Goal: Transaction & Acquisition: Purchase product/service

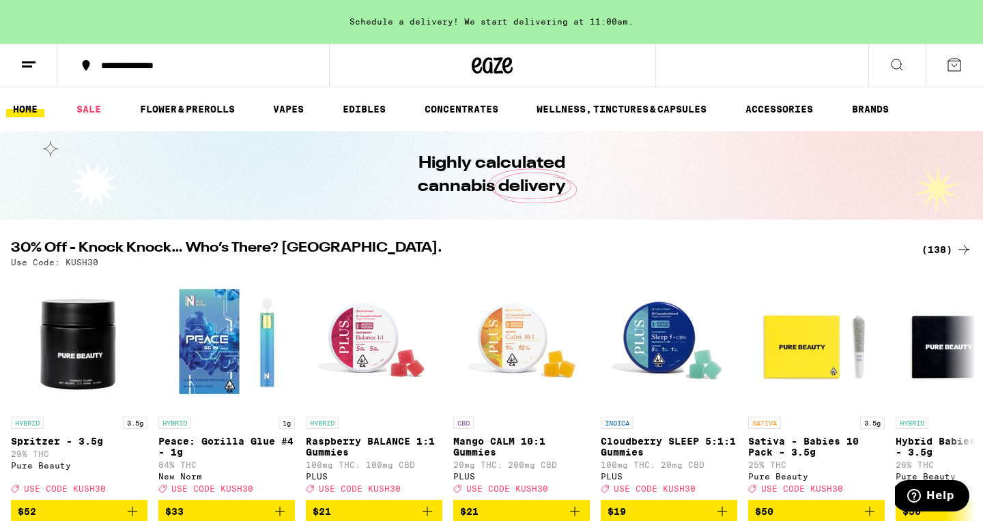
click at [932, 250] on div "(138)" at bounding box center [946, 250] width 50 height 16
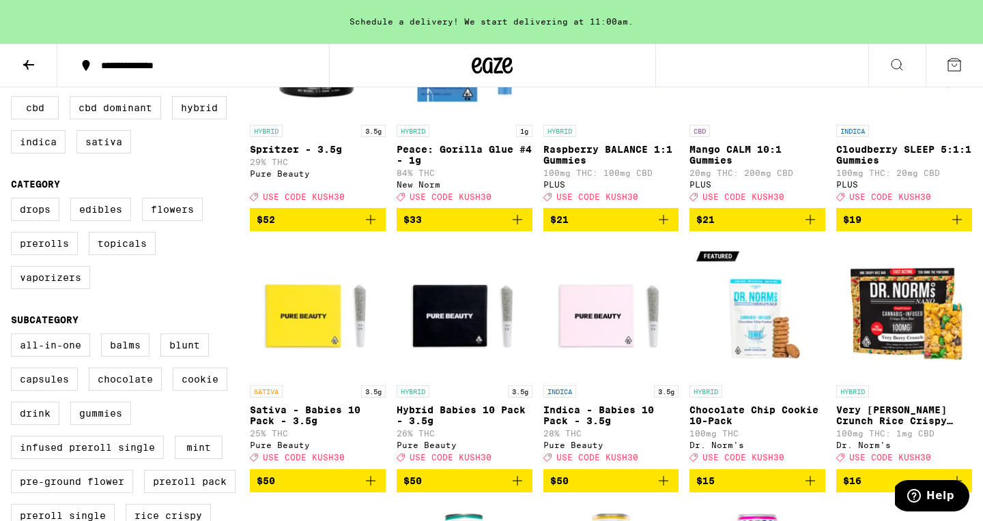
scroll to position [261, 0]
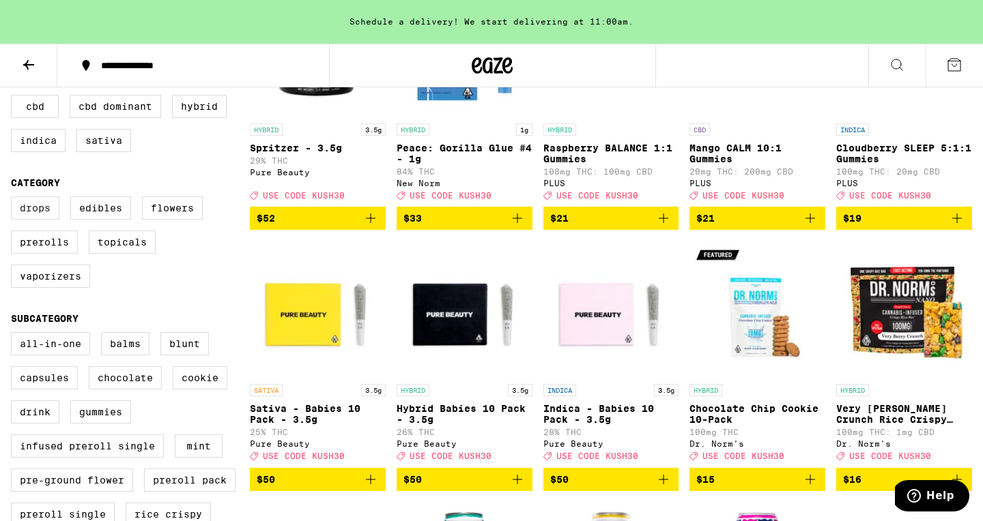
click at [35, 220] on label "Drops" at bounding box center [35, 208] width 48 height 23
click at [14, 199] on input "Drops" at bounding box center [14, 199] width 1 height 1
checkbox input "true"
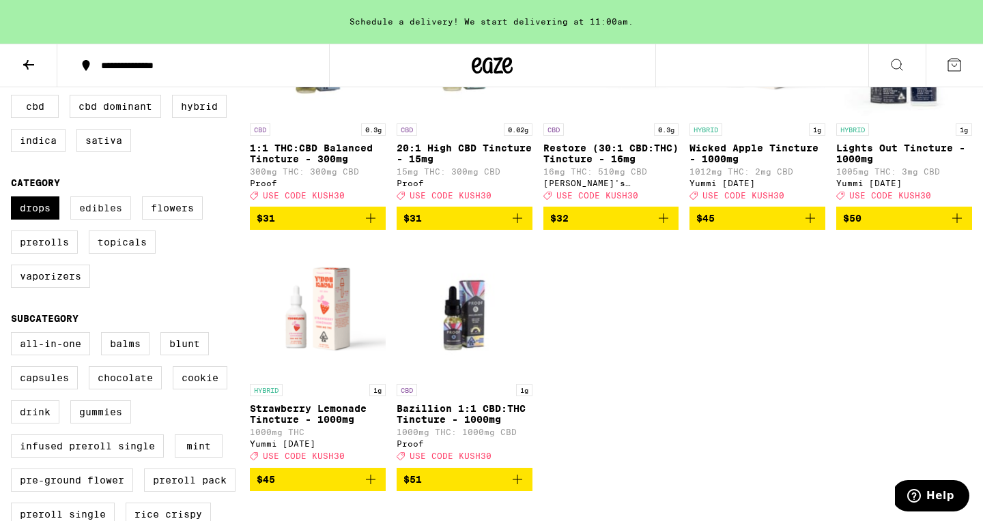
click at [106, 220] on label "Edibles" at bounding box center [100, 208] width 61 height 23
click at [14, 199] on input "Edibles" at bounding box center [14, 199] width 1 height 1
checkbox input "true"
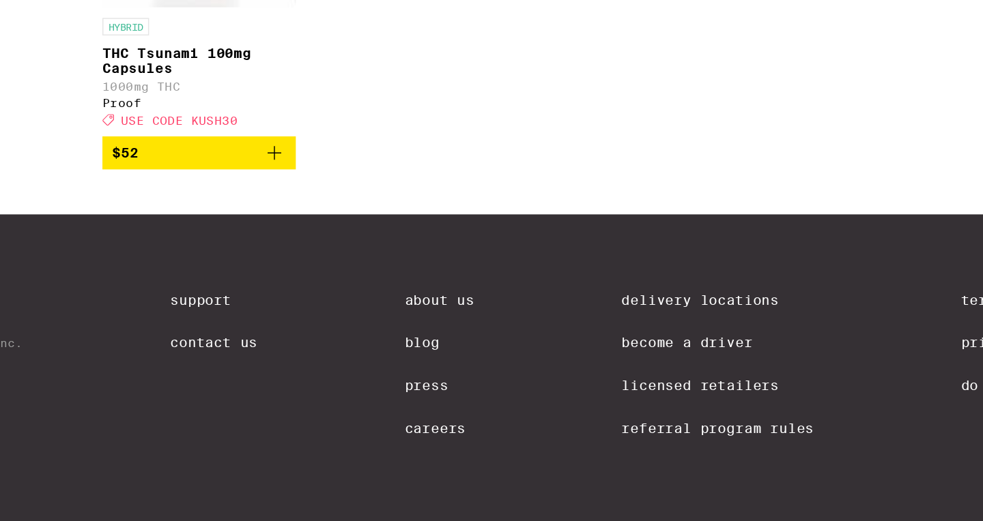
scroll to position [4729, 0]
click at [291, 209] on p "THC Tsunami 100mg Capsules" at bounding box center [318, 198] width 136 height 22
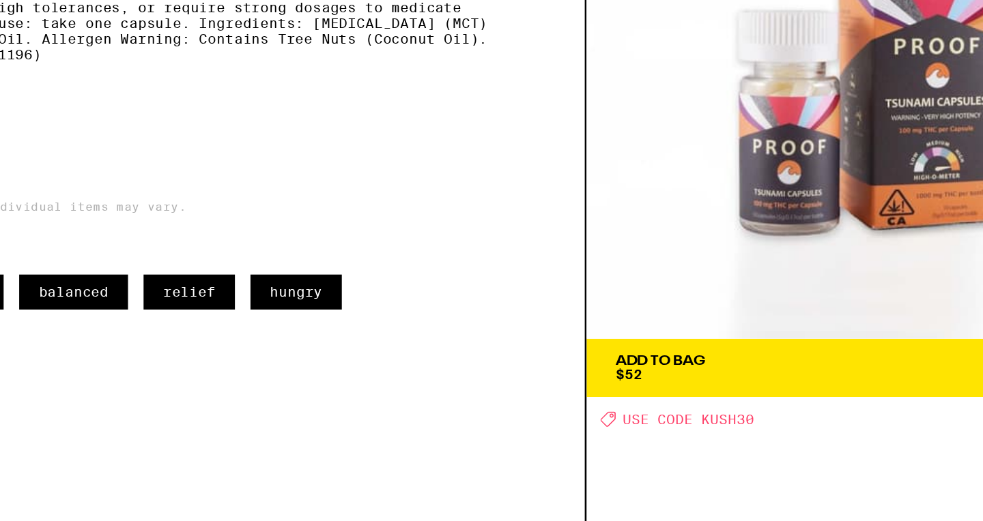
scroll to position [4729, 0]
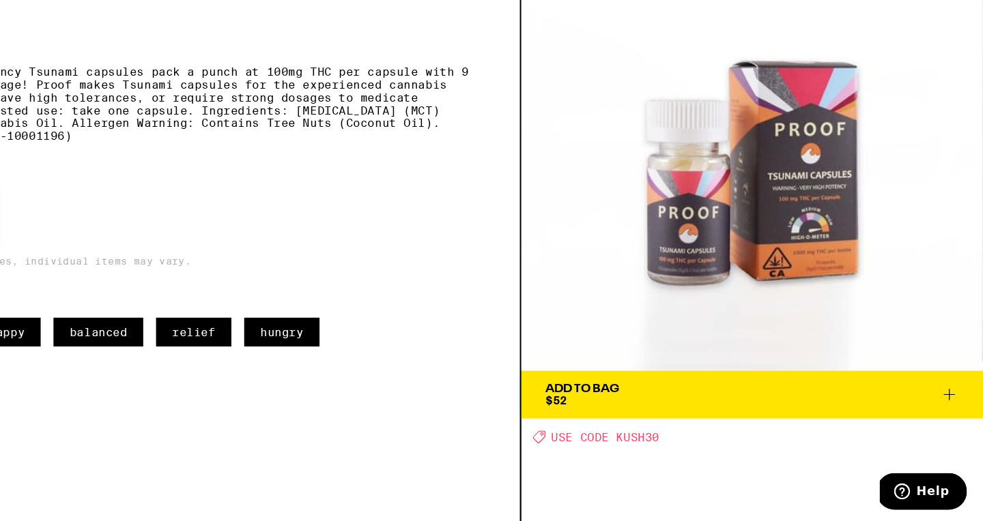
click at [766, 413] on span "Add To Bag $52" at bounding box center [786, 413] width 352 height 19
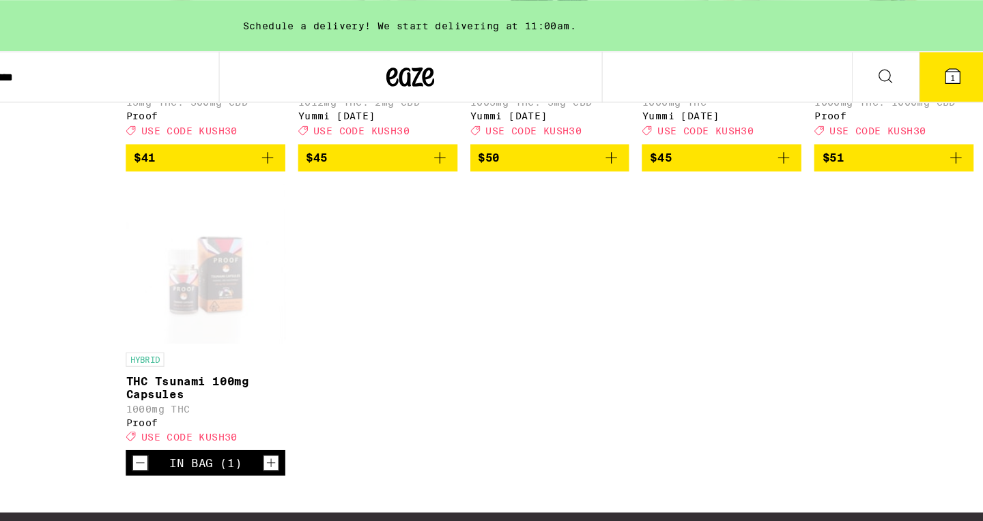
scroll to position [4511, 0]
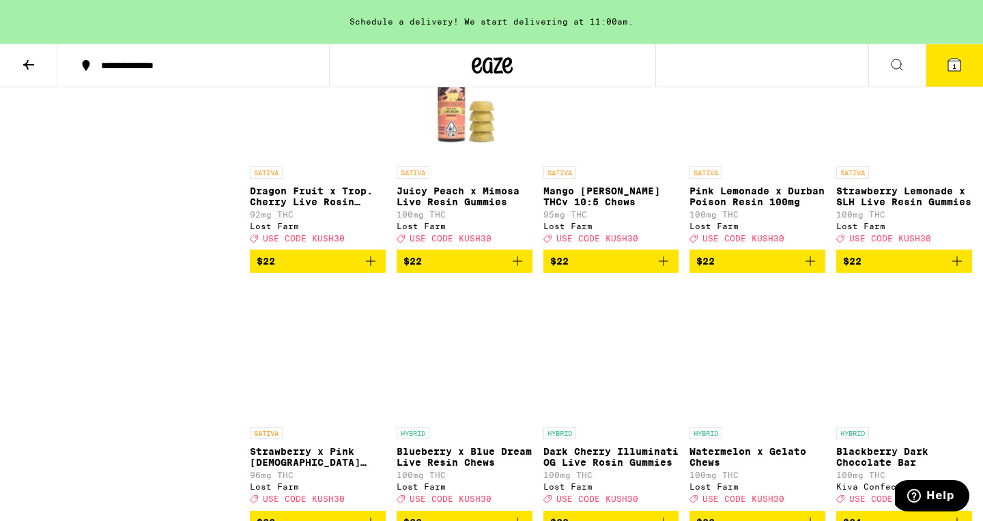
scroll to position [3306, 0]
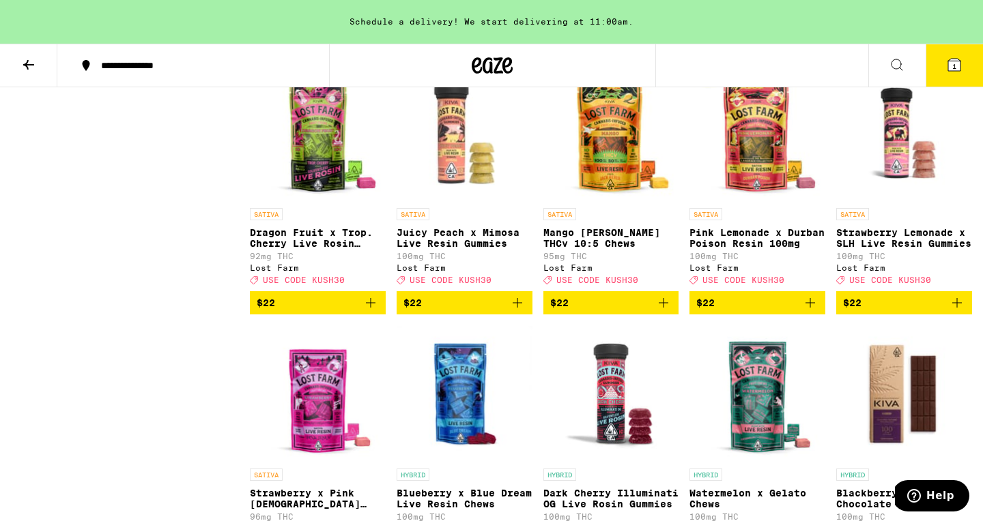
click at [937, 74] on button "1" at bounding box center [953, 65] width 57 height 42
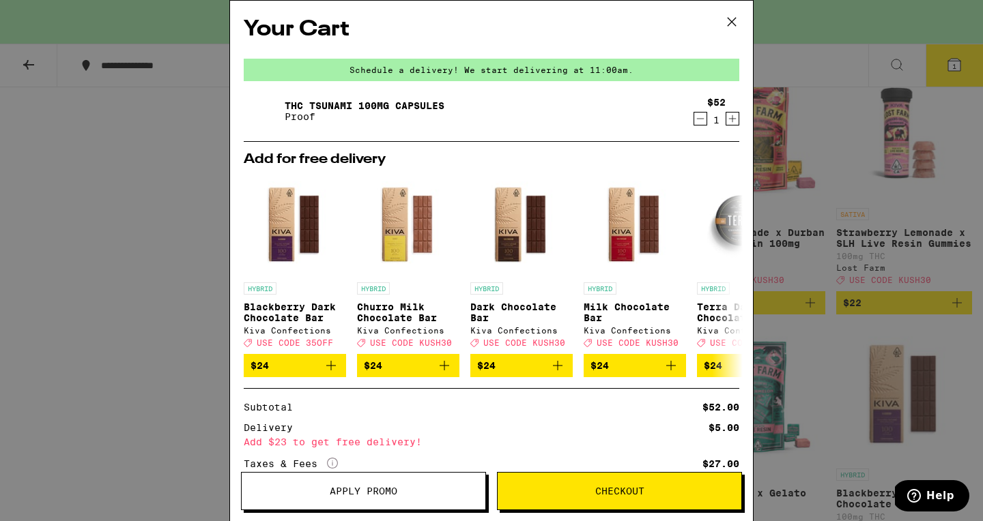
click at [364, 489] on span "Apply Promo" at bounding box center [364, 491] width 68 height 10
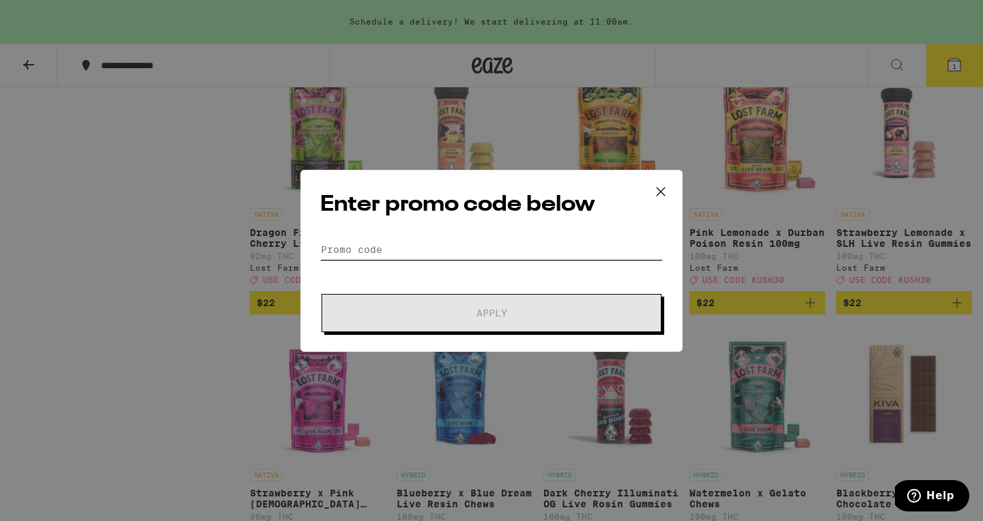
click at [376, 258] on input "Promo Code" at bounding box center [491, 249] width 343 height 20
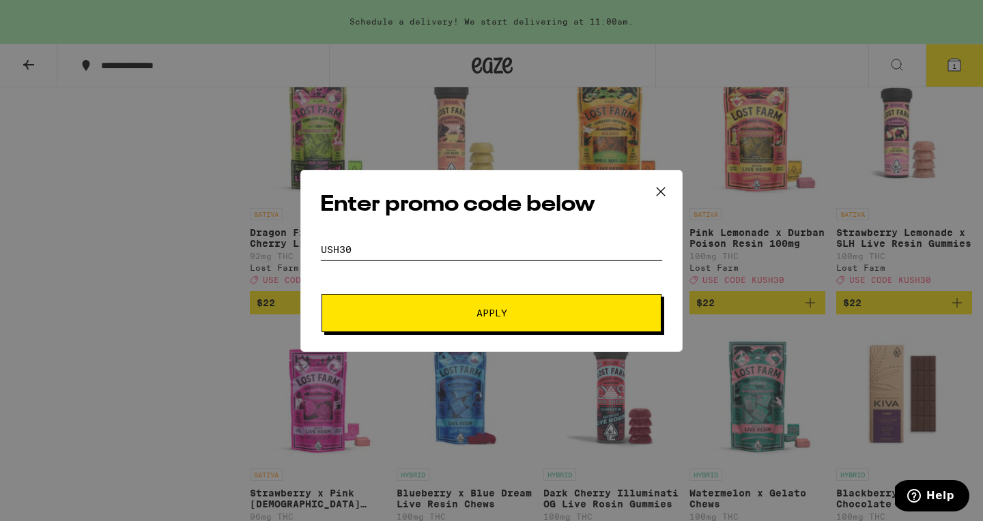
click at [322, 250] on input "ush30" at bounding box center [491, 249] width 343 height 20
type input "kush30"
click at [451, 311] on span "Apply" at bounding box center [491, 313] width 246 height 10
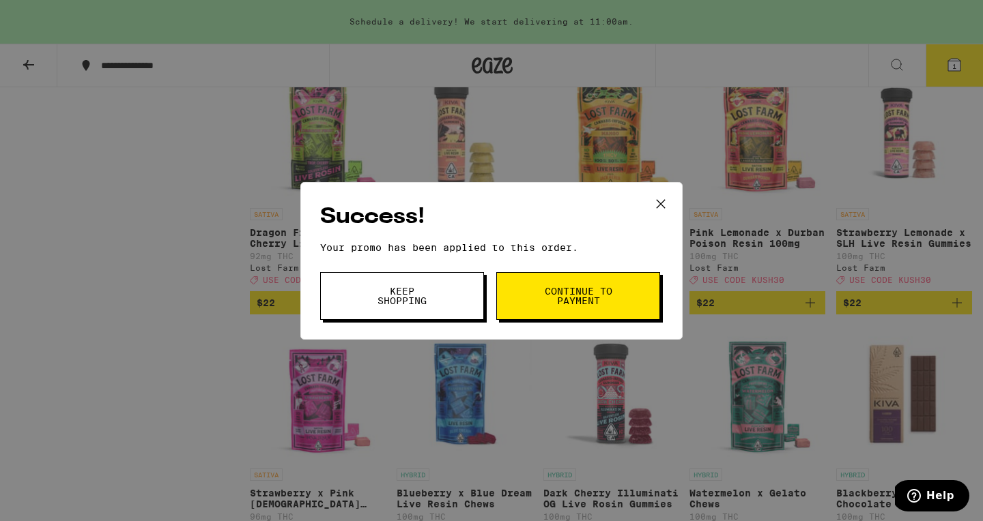
click at [570, 300] on span "Continue to payment" at bounding box center [578, 296] width 70 height 19
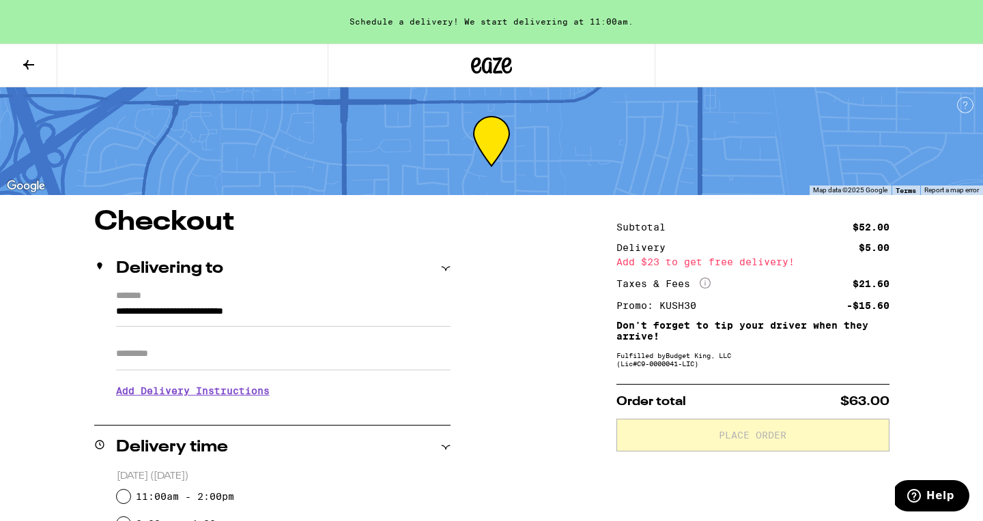
click at [27, 64] on icon at bounding box center [28, 65] width 11 height 10
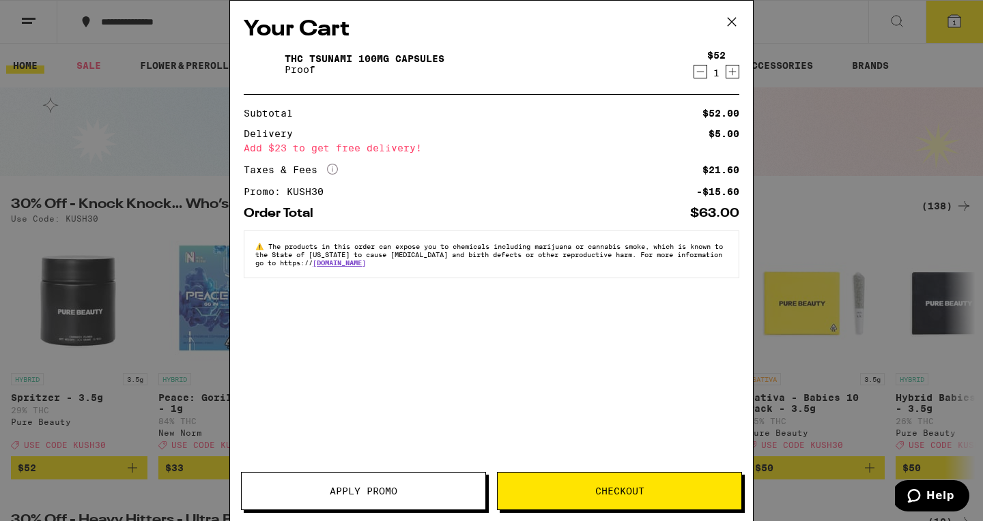
click at [731, 24] on icon at bounding box center [731, 22] width 20 height 20
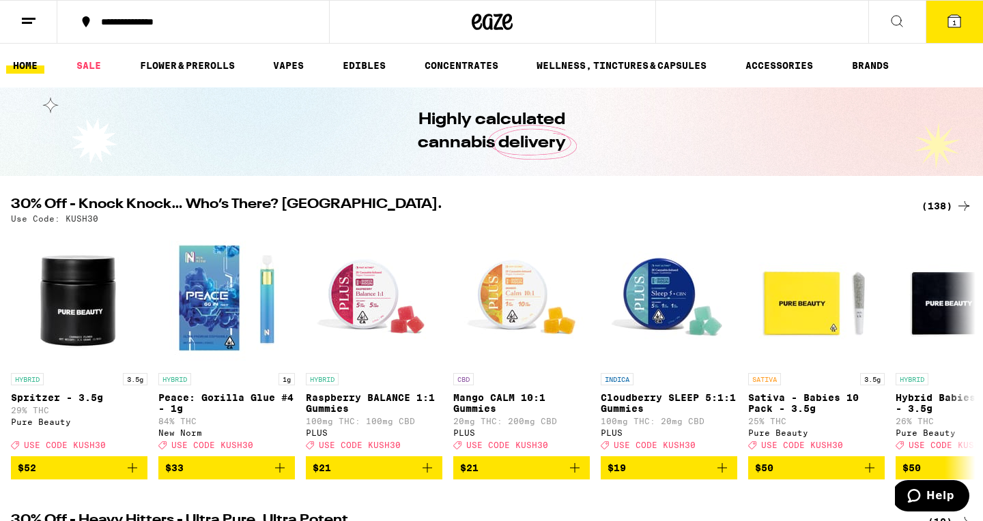
click at [932, 206] on div "(138)" at bounding box center [946, 206] width 50 height 16
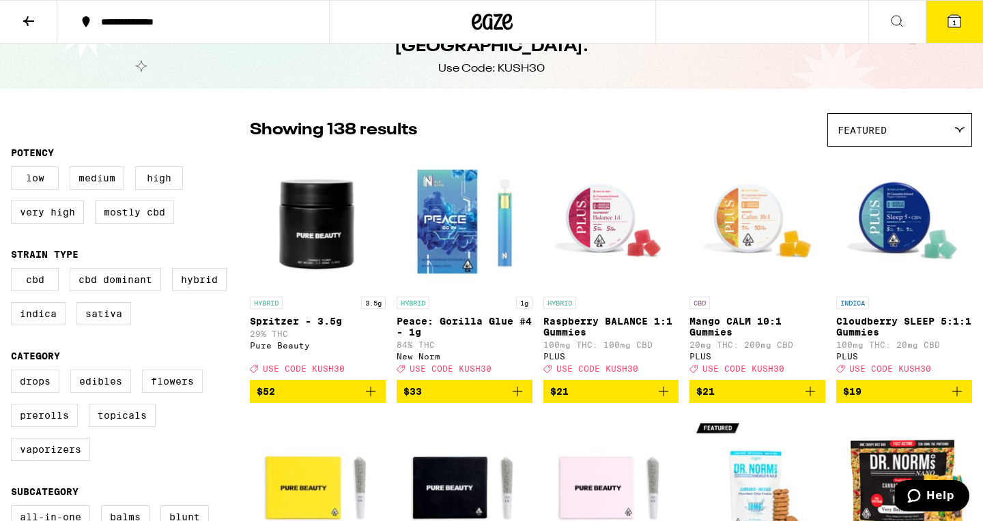
scroll to position [66, 0]
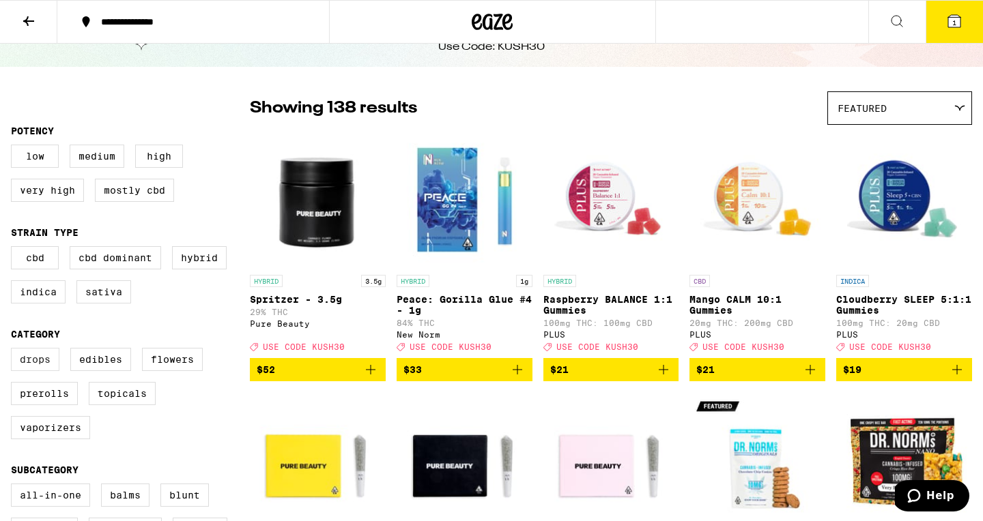
click at [36, 371] on label "Drops" at bounding box center [35, 359] width 48 height 23
click at [14, 351] on input "Drops" at bounding box center [14, 350] width 1 height 1
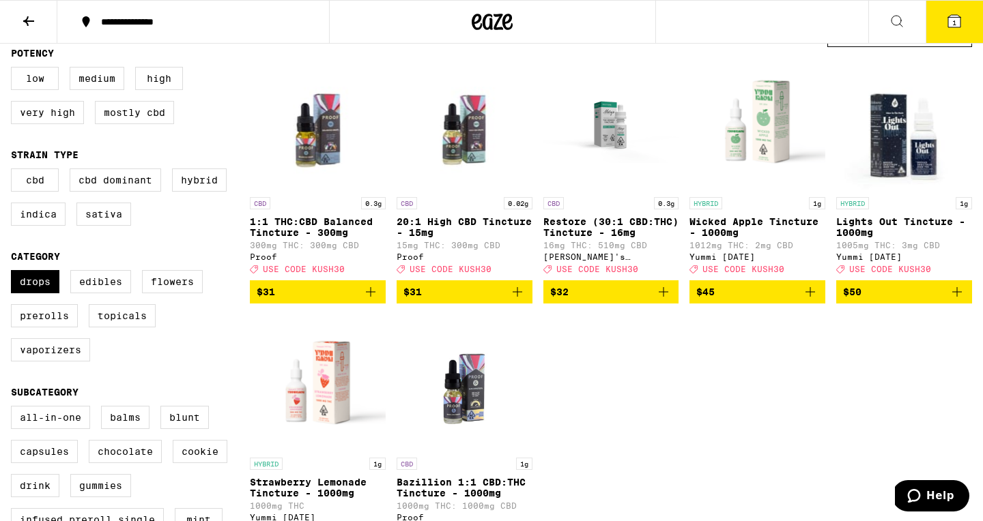
scroll to position [137, 0]
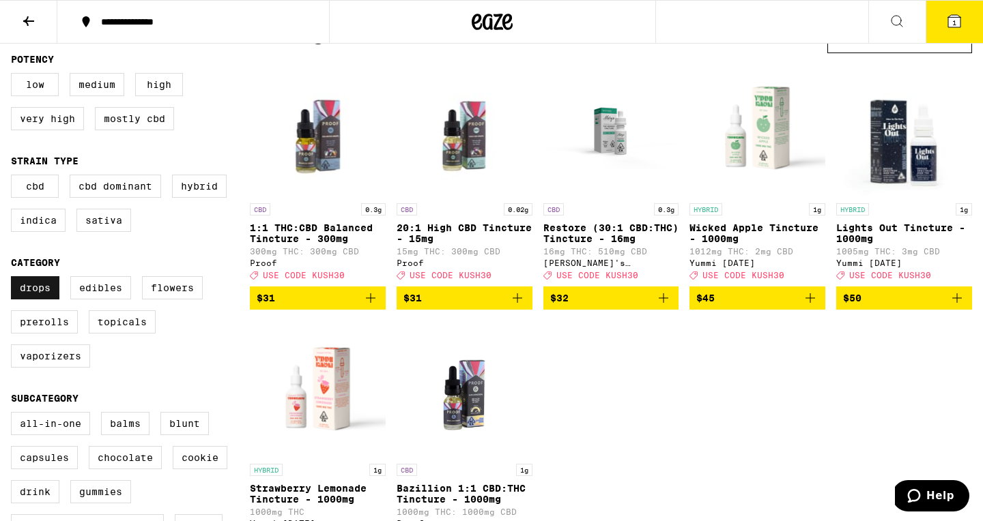
click at [42, 300] on label "Drops" at bounding box center [35, 287] width 48 height 23
click at [14, 279] on input "Drops" at bounding box center [14, 278] width 1 height 1
checkbox input "false"
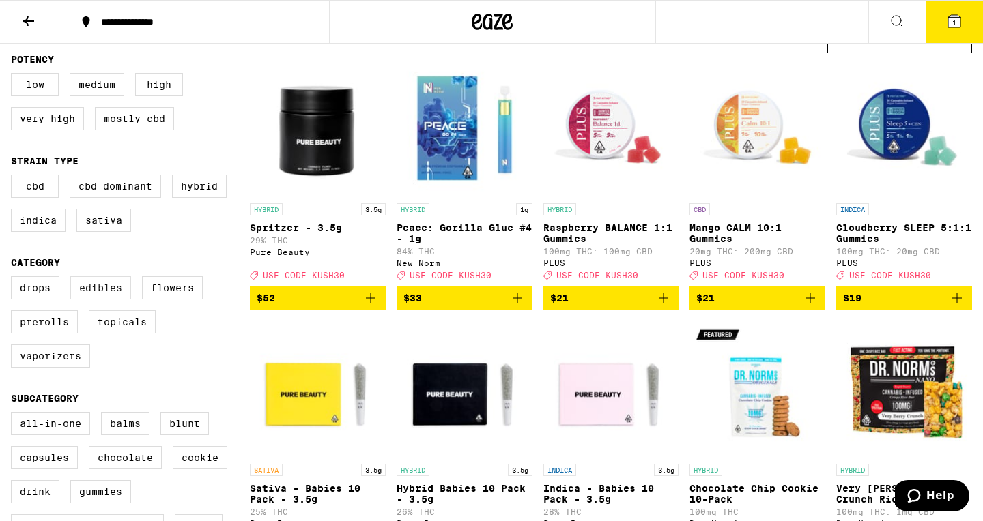
click at [99, 300] on label "Edibles" at bounding box center [100, 287] width 61 height 23
click at [14, 279] on input "Edibles" at bounding box center [14, 278] width 1 height 1
checkbox input "true"
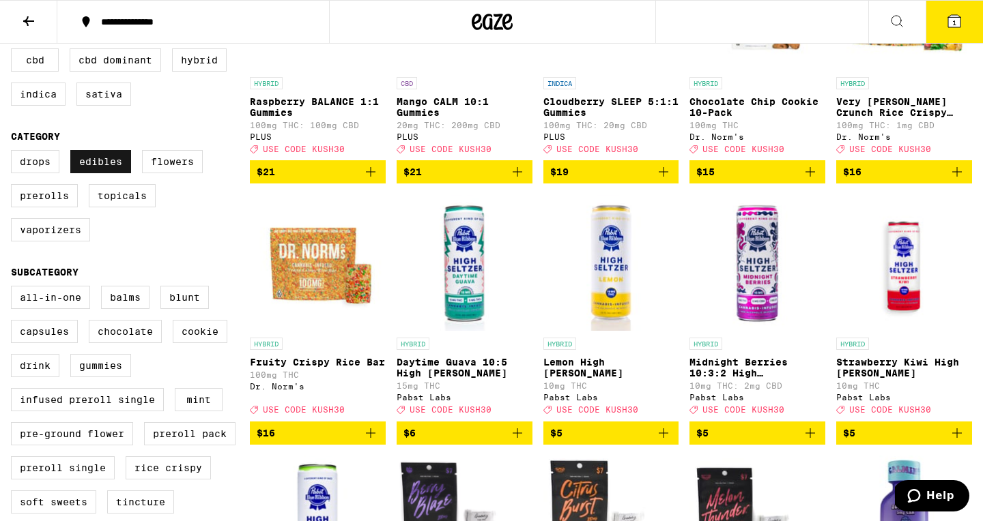
scroll to position [266, 0]
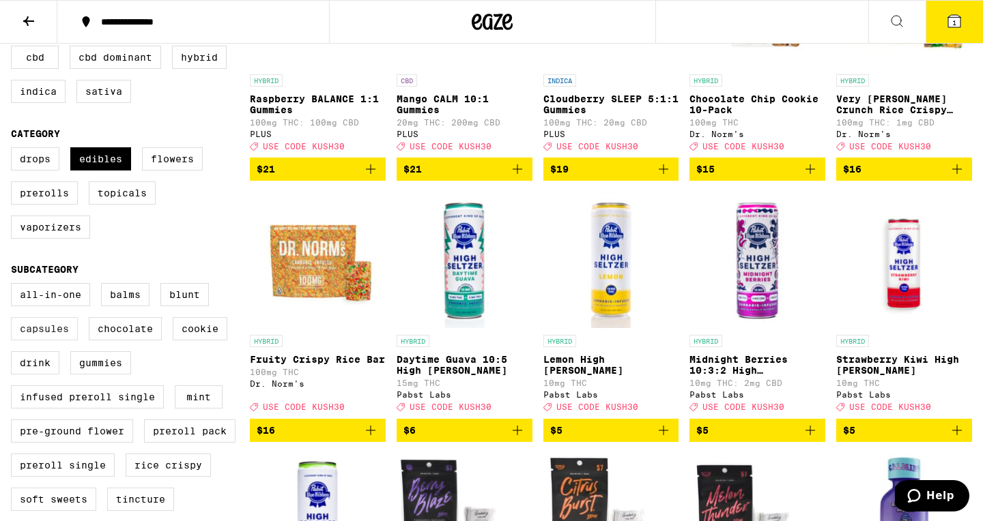
click at [55, 340] on label "Capsules" at bounding box center [44, 328] width 67 height 23
click at [14, 286] on input "Capsules" at bounding box center [14, 285] width 1 height 1
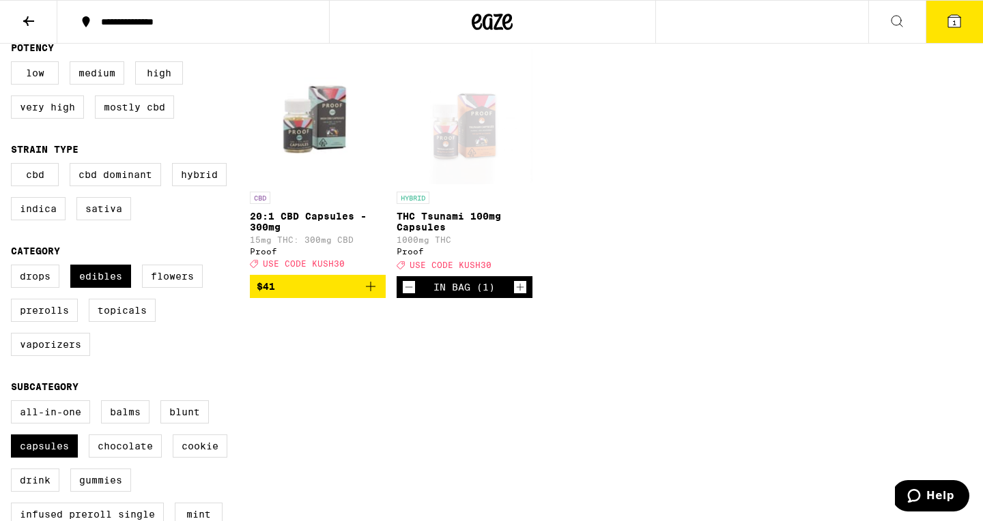
scroll to position [154, 0]
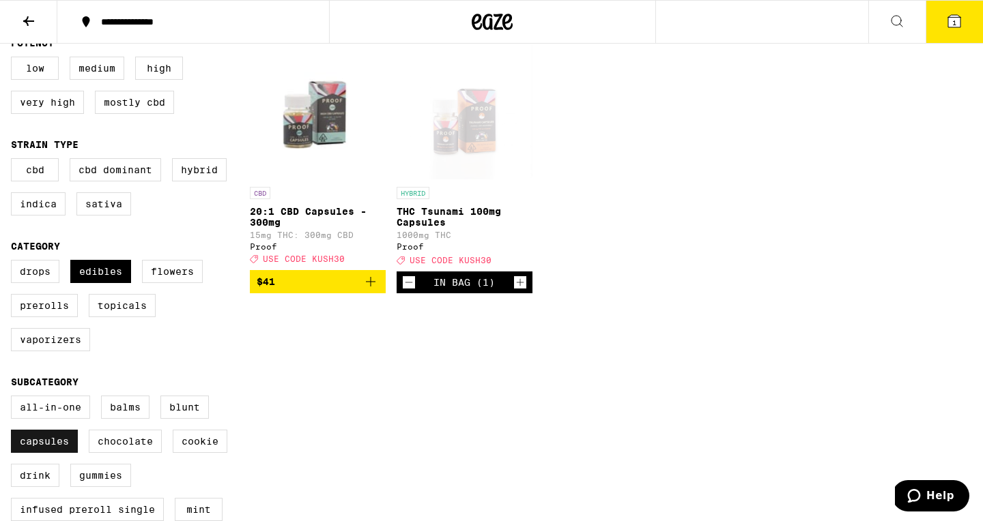
click at [44, 453] on label "Capsules" at bounding box center [44, 441] width 67 height 23
click at [14, 398] on input "Capsules" at bounding box center [14, 398] width 1 height 1
checkbox input "false"
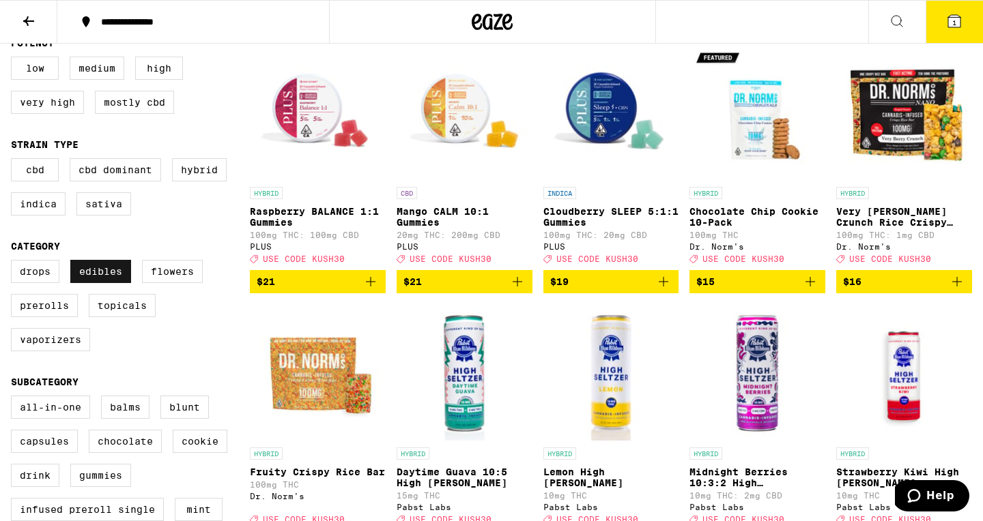
click at [102, 283] on label "Edibles" at bounding box center [100, 271] width 61 height 23
click at [14, 263] on input "Edibles" at bounding box center [14, 262] width 1 height 1
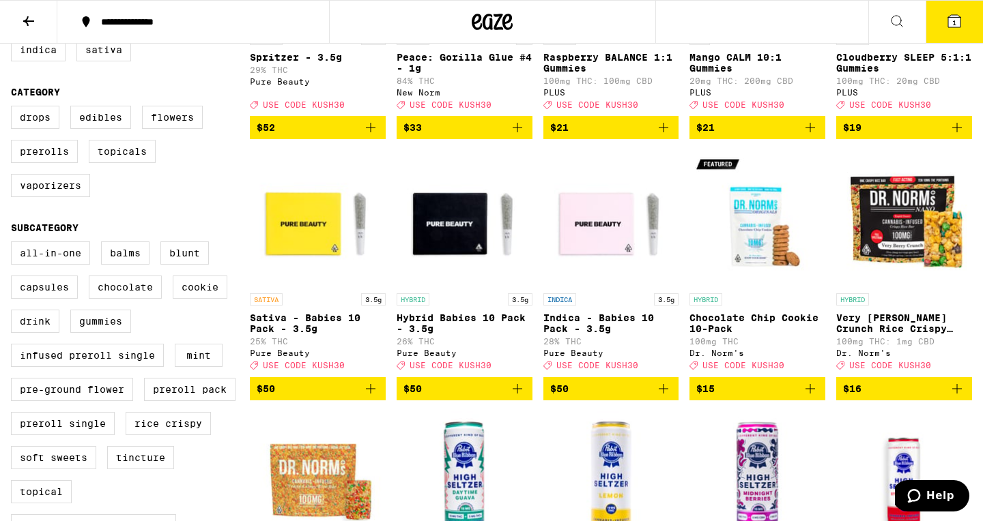
scroll to position [314, 0]
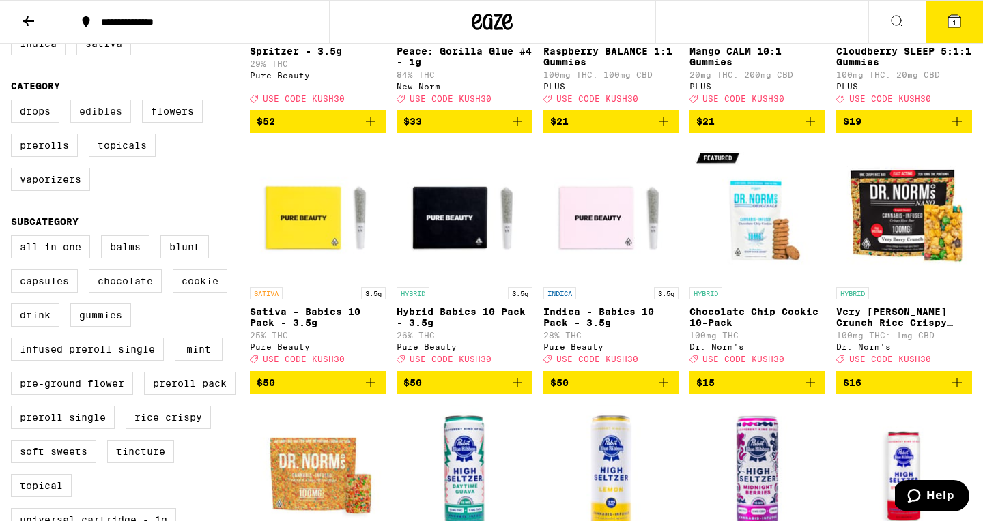
click at [102, 123] on label "Edibles" at bounding box center [100, 111] width 61 height 23
click at [14, 102] on input "Edibles" at bounding box center [14, 102] width 1 height 1
checkbox input "true"
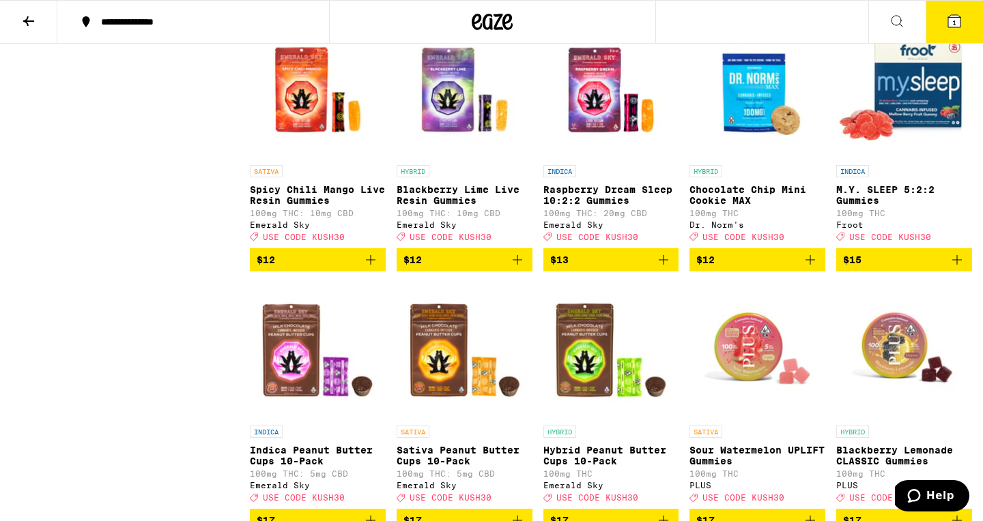
scroll to position [1742, 0]
